Goal: Task Accomplishment & Management: Manage account settings

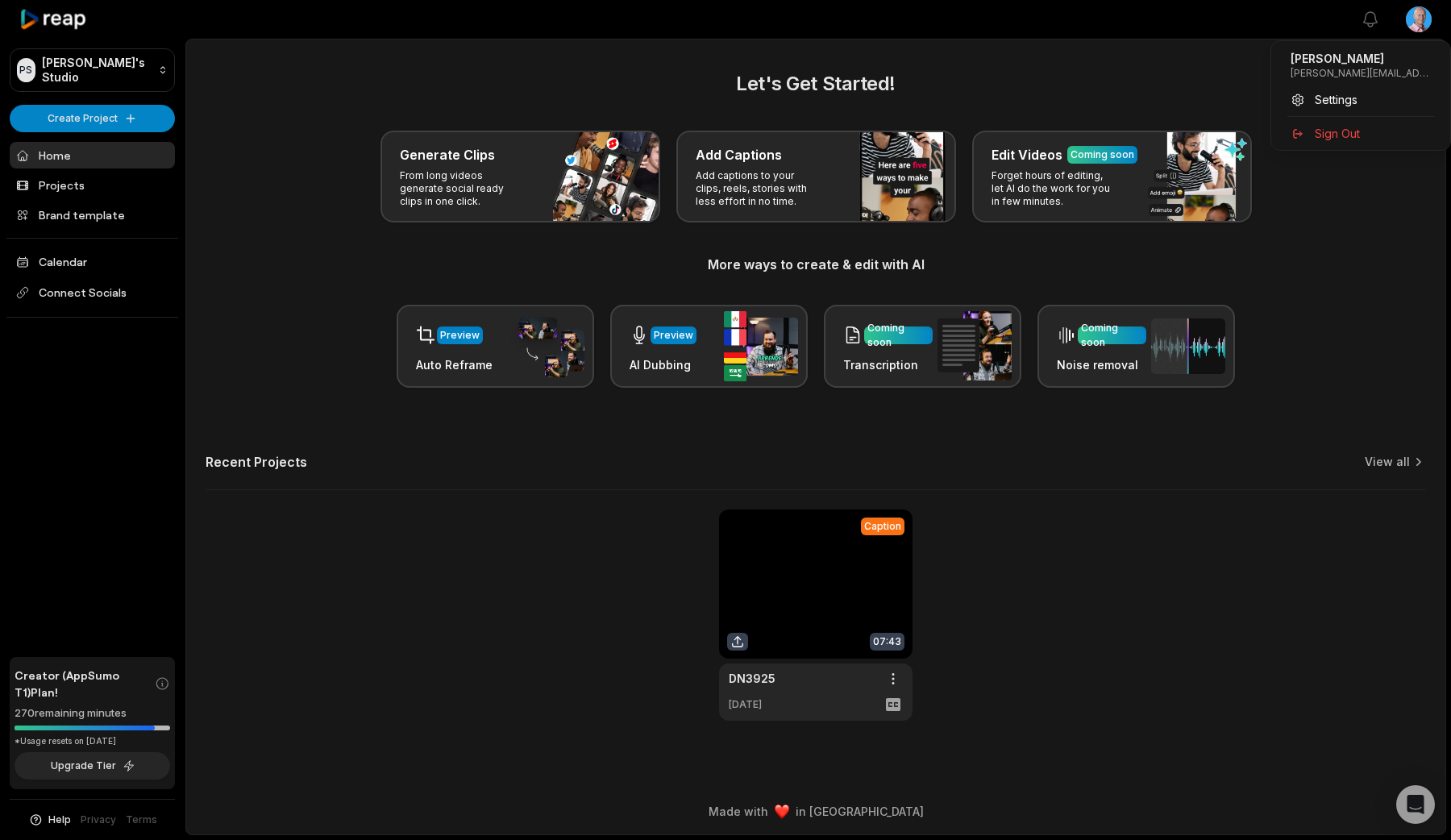
click at [1337, 132] on span "Sign Out" at bounding box center [1337, 133] width 45 height 17
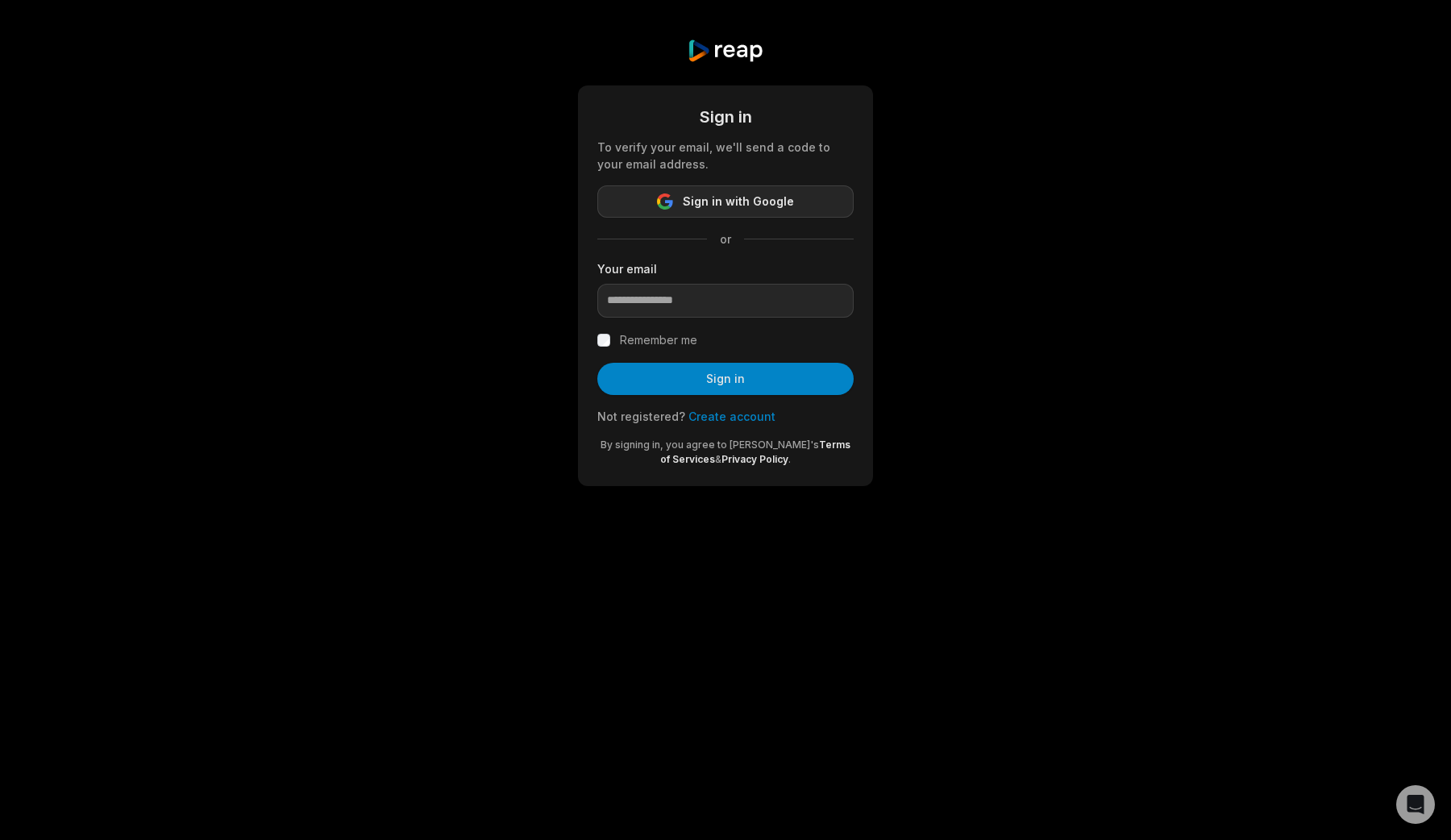
click at [728, 192] on span "Sign in with Google" at bounding box center [738, 202] width 111 height 19
